Goal: Check status: Check status

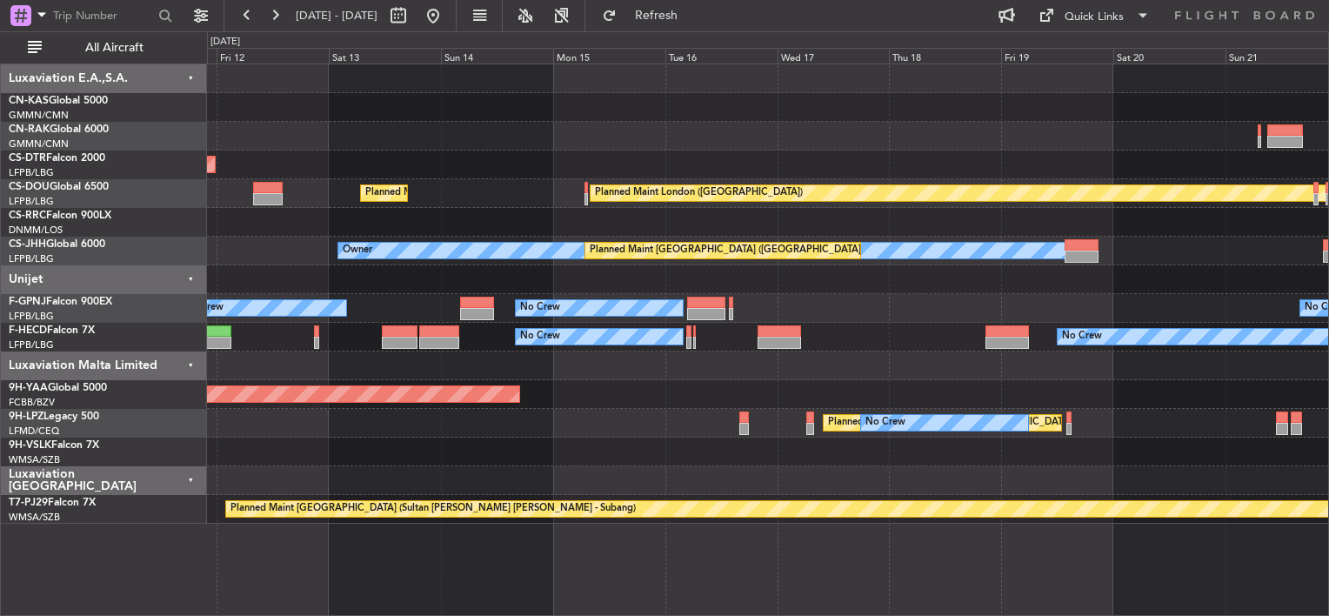
click at [181, 150] on div "AOG Maint Sofia Planned Maint Mugla ([GEOGRAPHIC_DATA]) Planned Maint [GEOGRAPH…" at bounding box center [664, 323] width 1329 height 585
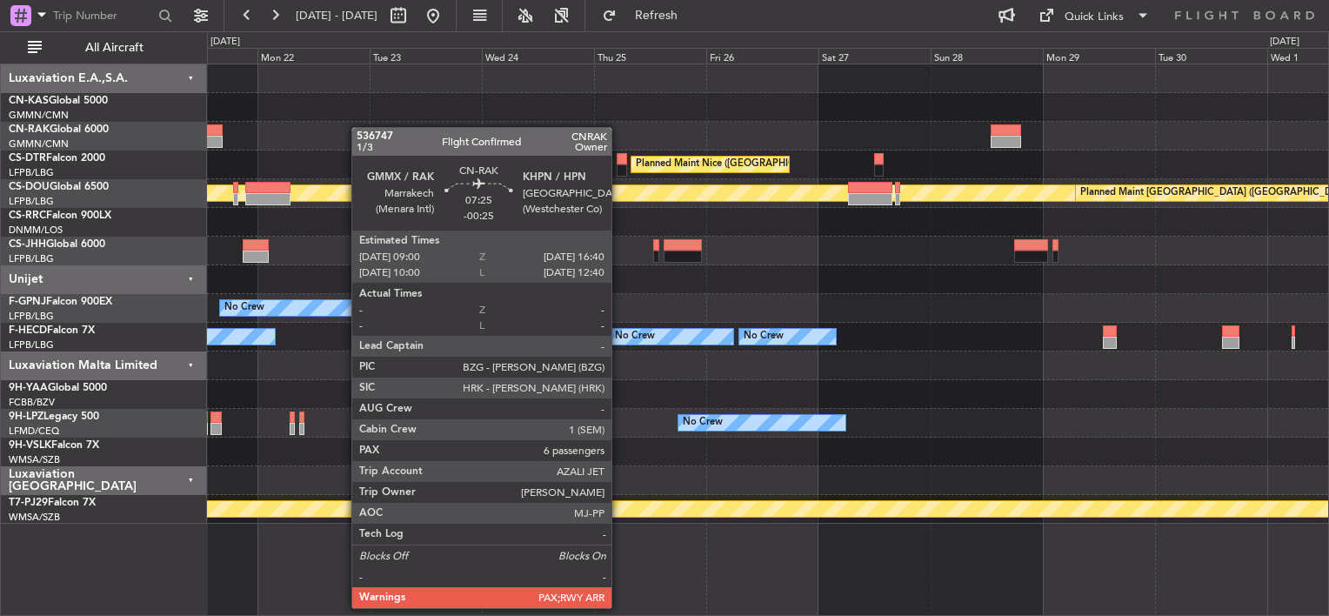
click at [265, 124] on div "Planned Maint Nice ([GEOGRAPHIC_DATA]) Planned Maint [GEOGRAPHIC_DATA] ([GEOGRA…" at bounding box center [767, 293] width 1121 height 459
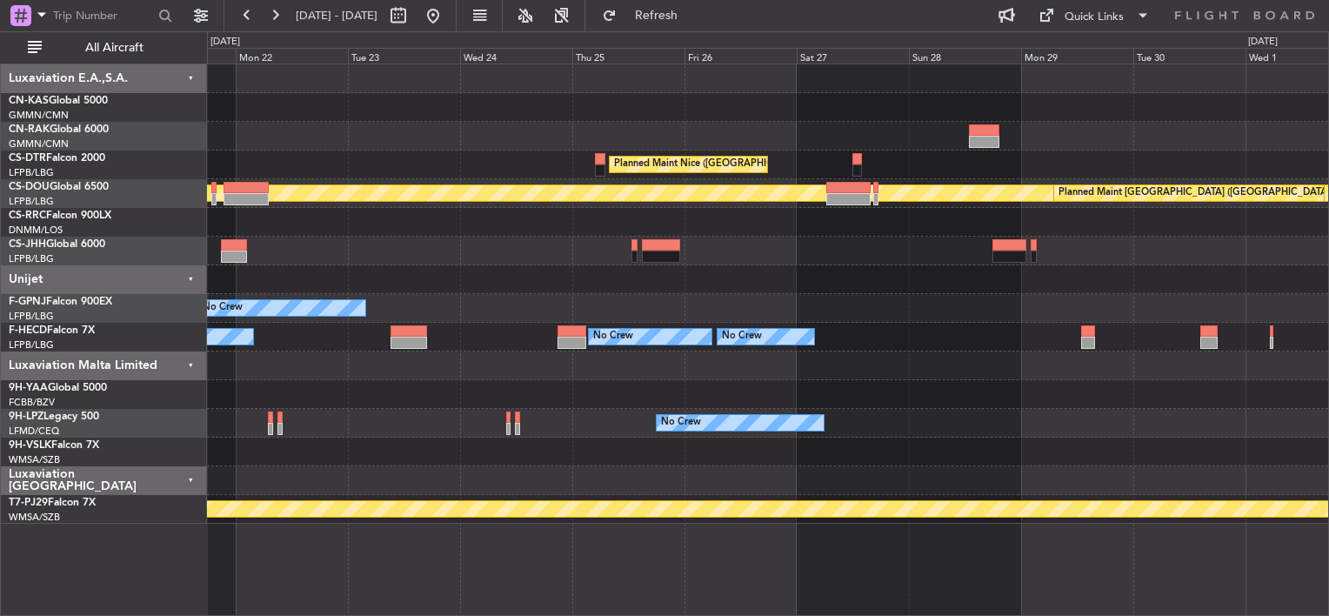
click at [423, 157] on div "Planned Maint Nice ([GEOGRAPHIC_DATA]) Planned Maint [GEOGRAPHIC_DATA] ([GEOGRA…" at bounding box center [767, 293] width 1121 height 459
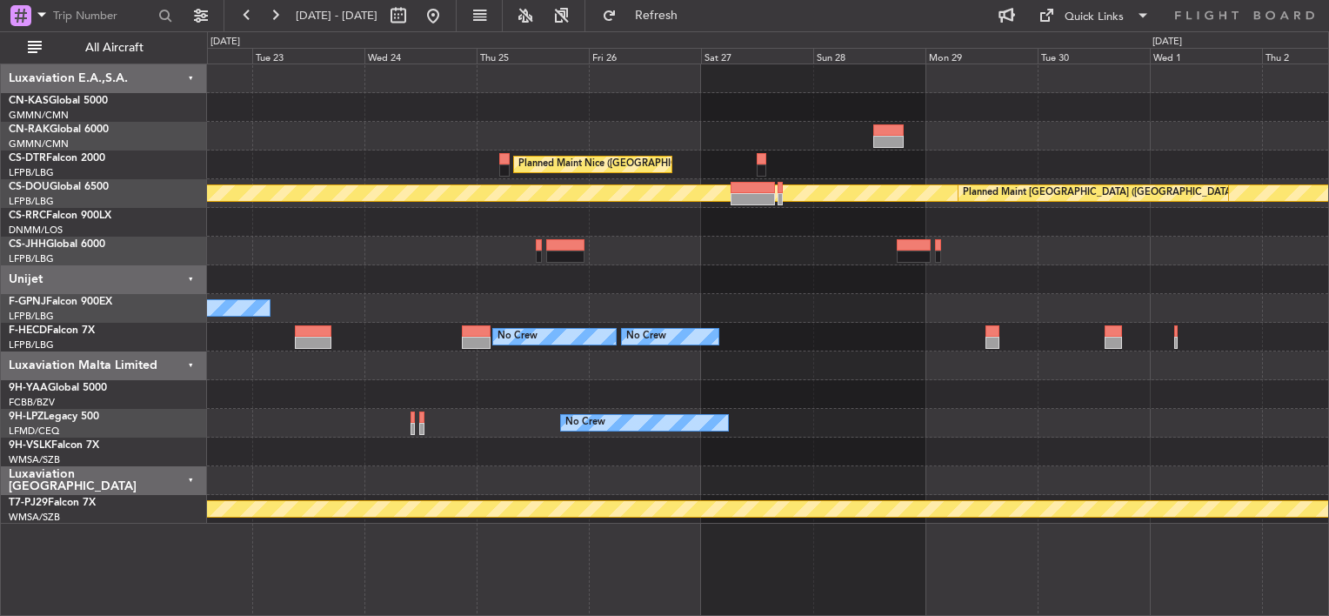
click at [1010, 254] on div "Planned Maint Nice ([GEOGRAPHIC_DATA]) Planned Maint [GEOGRAPHIC_DATA] ([GEOGRA…" at bounding box center [767, 293] width 1121 height 459
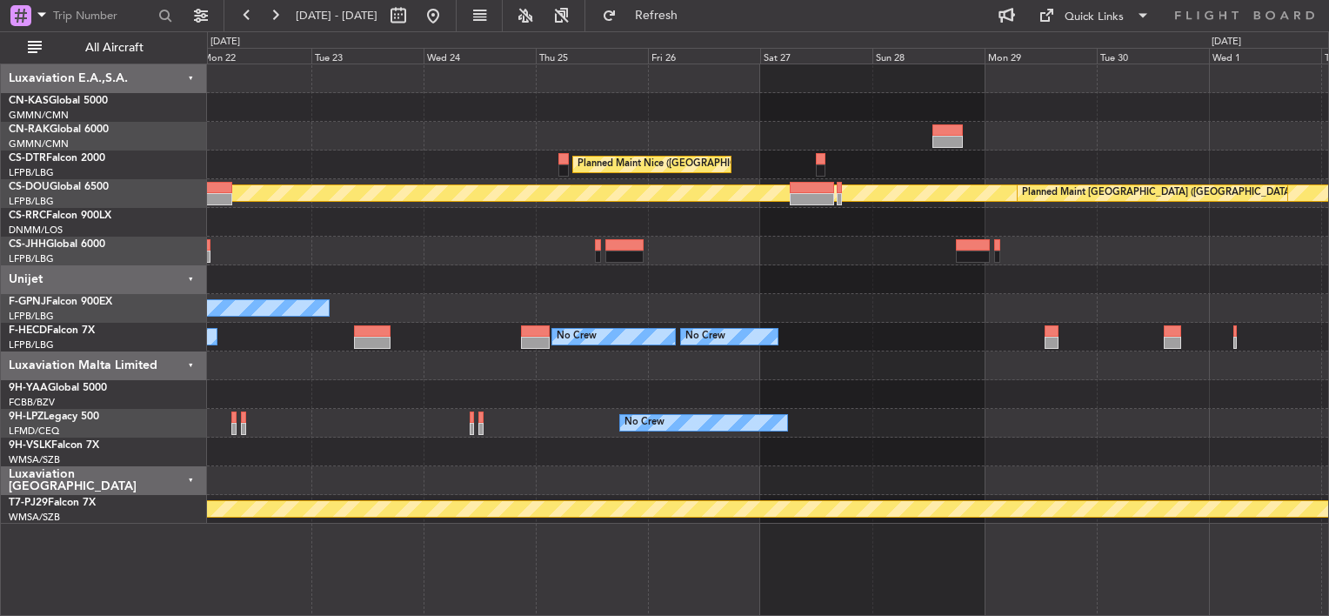
click at [970, 234] on div "Planned Maint Nice ([GEOGRAPHIC_DATA]) Planned Maint [GEOGRAPHIC_DATA] ([GEOGRA…" at bounding box center [767, 293] width 1121 height 459
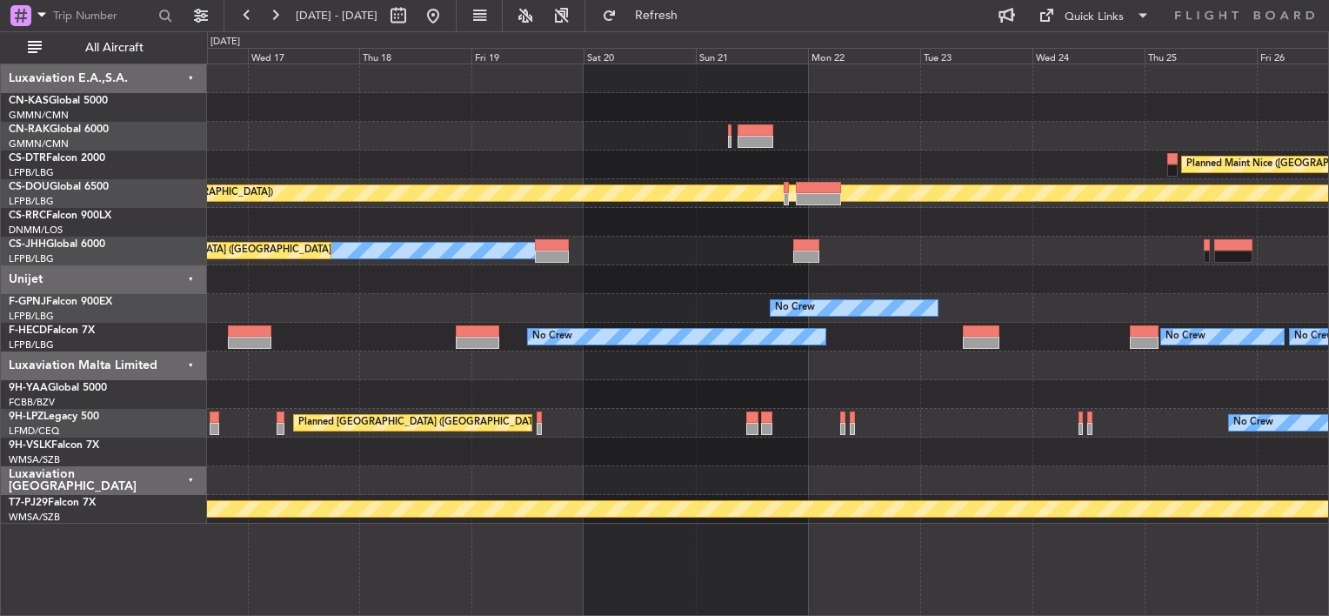
click at [971, 287] on div at bounding box center [767, 279] width 1121 height 29
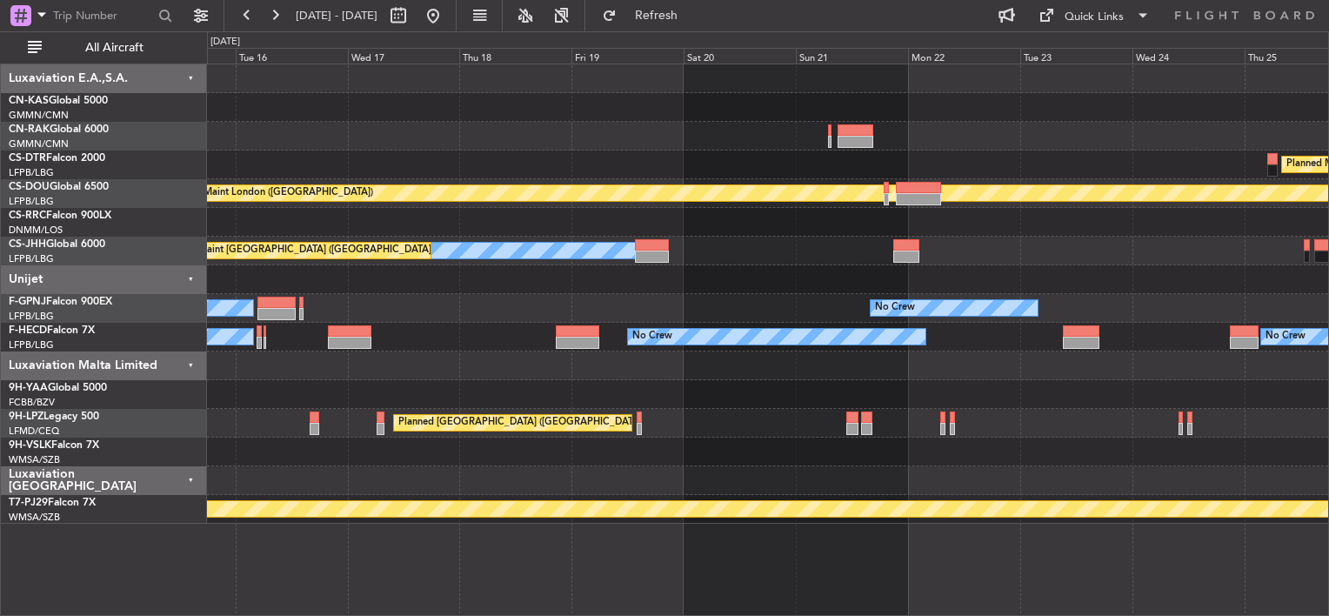
click at [1007, 292] on div at bounding box center [767, 279] width 1121 height 29
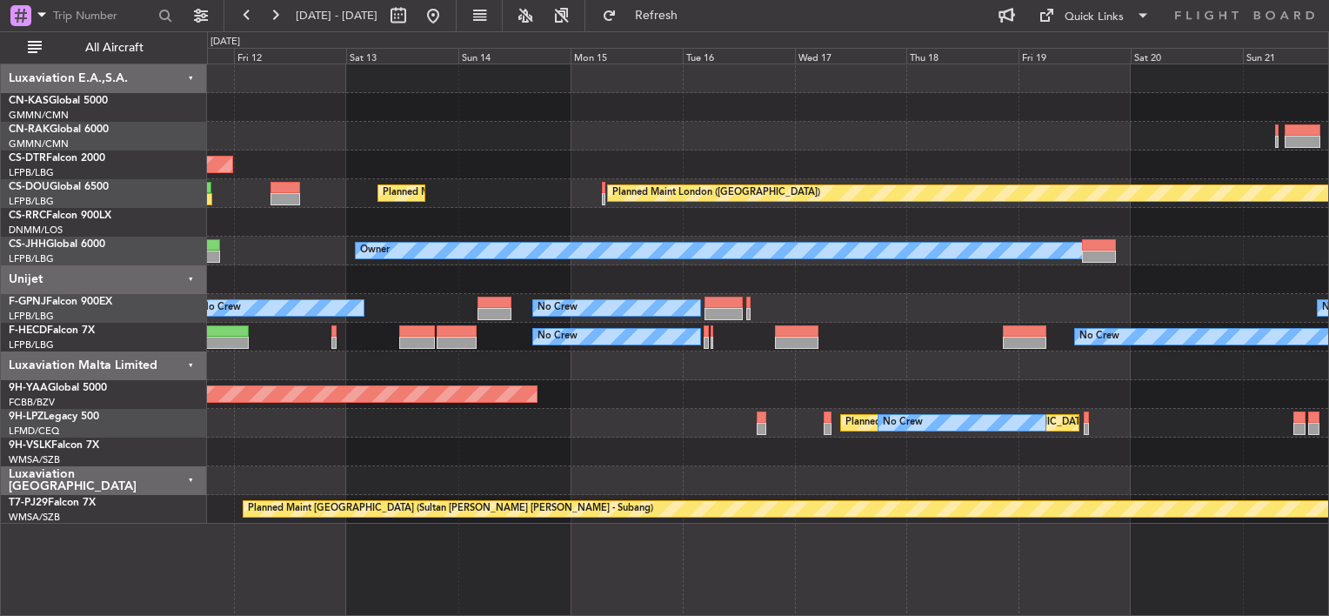
click at [933, 155] on div "AOG Maint Sofia Planned Maint Mugla ([GEOGRAPHIC_DATA]) Planned Maint [GEOGRAPH…" at bounding box center [767, 293] width 1121 height 459
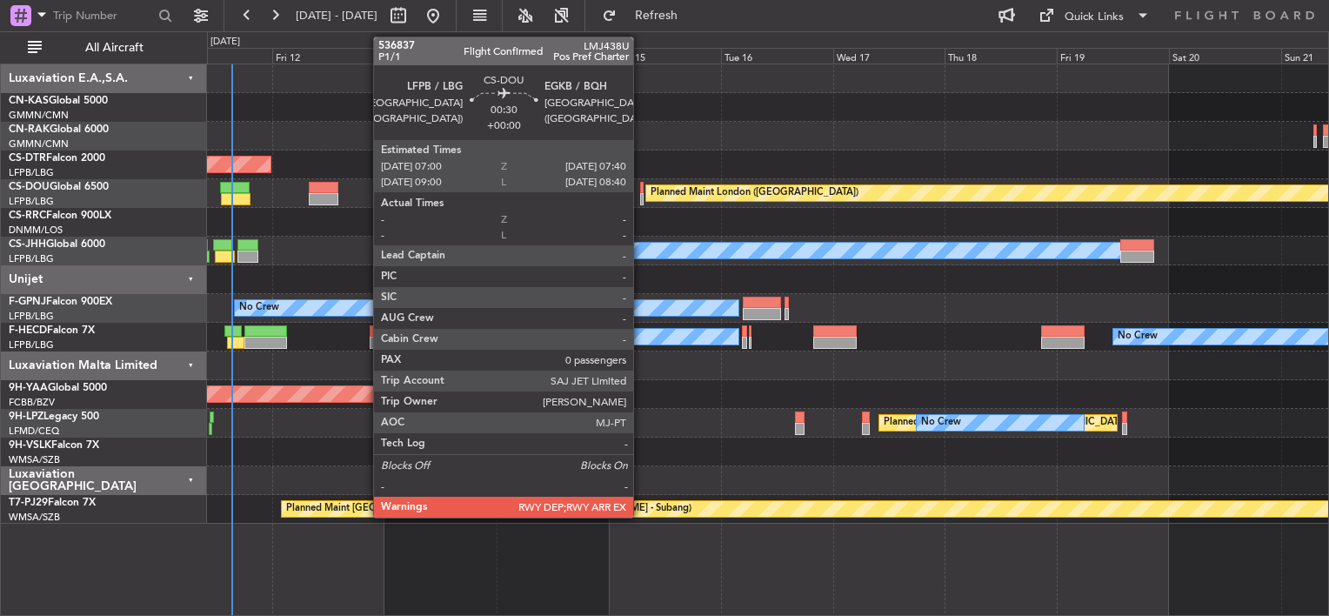
click at [640, 187] on div at bounding box center [641, 188] width 3 height 12
